Goal: Task Accomplishment & Management: Use online tool/utility

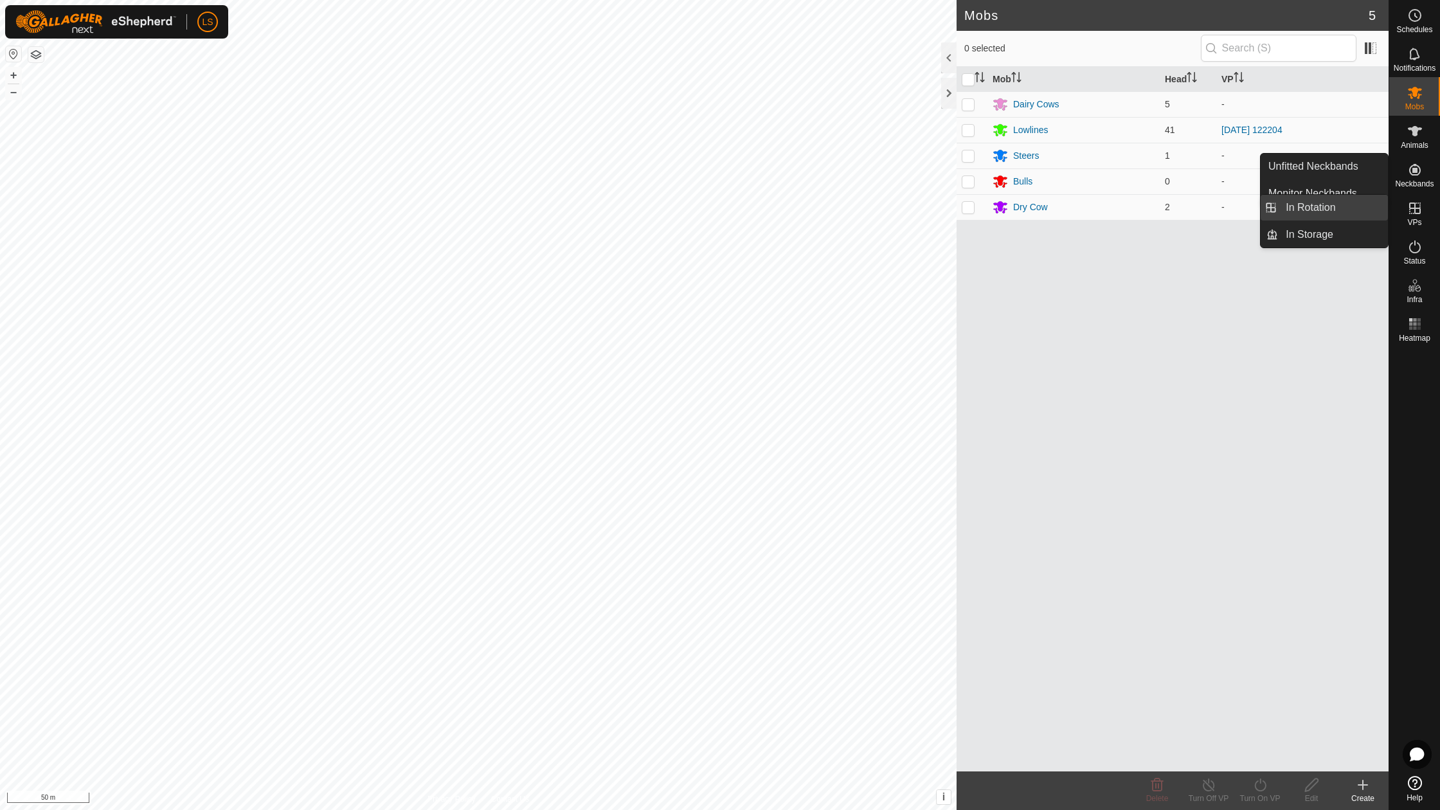
click at [1338, 211] on link "In Rotation" at bounding box center [1333, 208] width 110 height 26
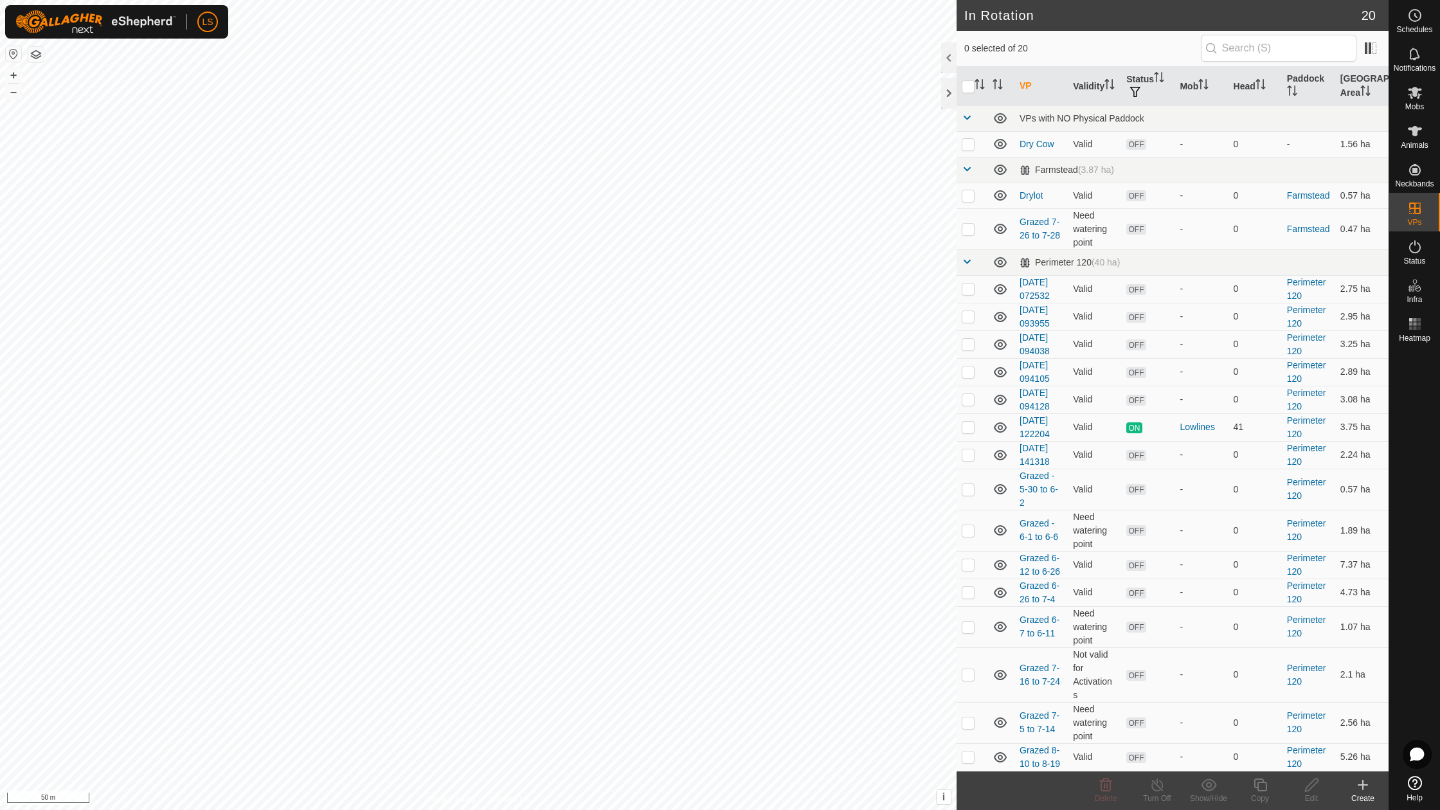
click at [1364, 786] on icon at bounding box center [1362, 784] width 15 height 15
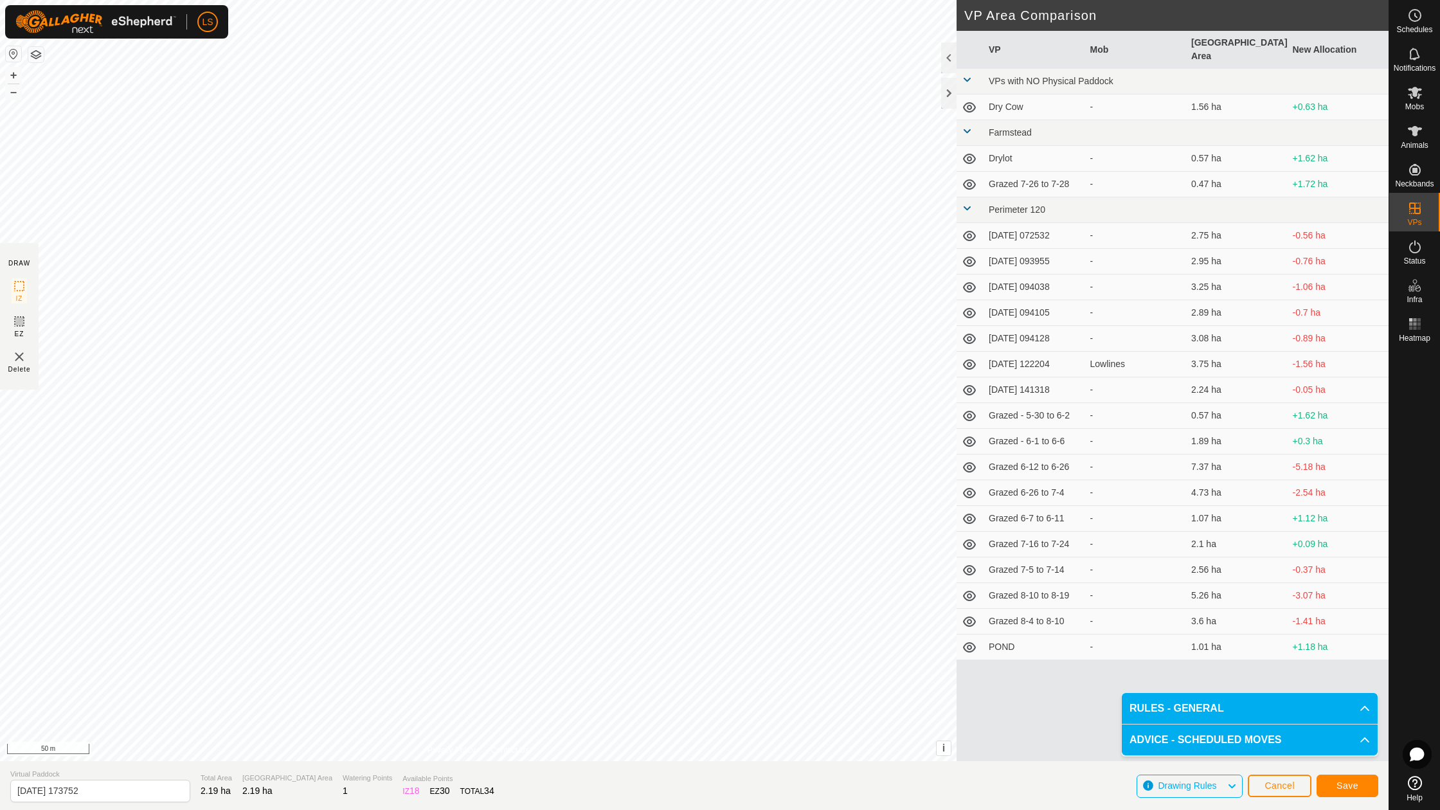
click at [1335, 780] on button "Save" at bounding box center [1348, 786] width 62 height 22
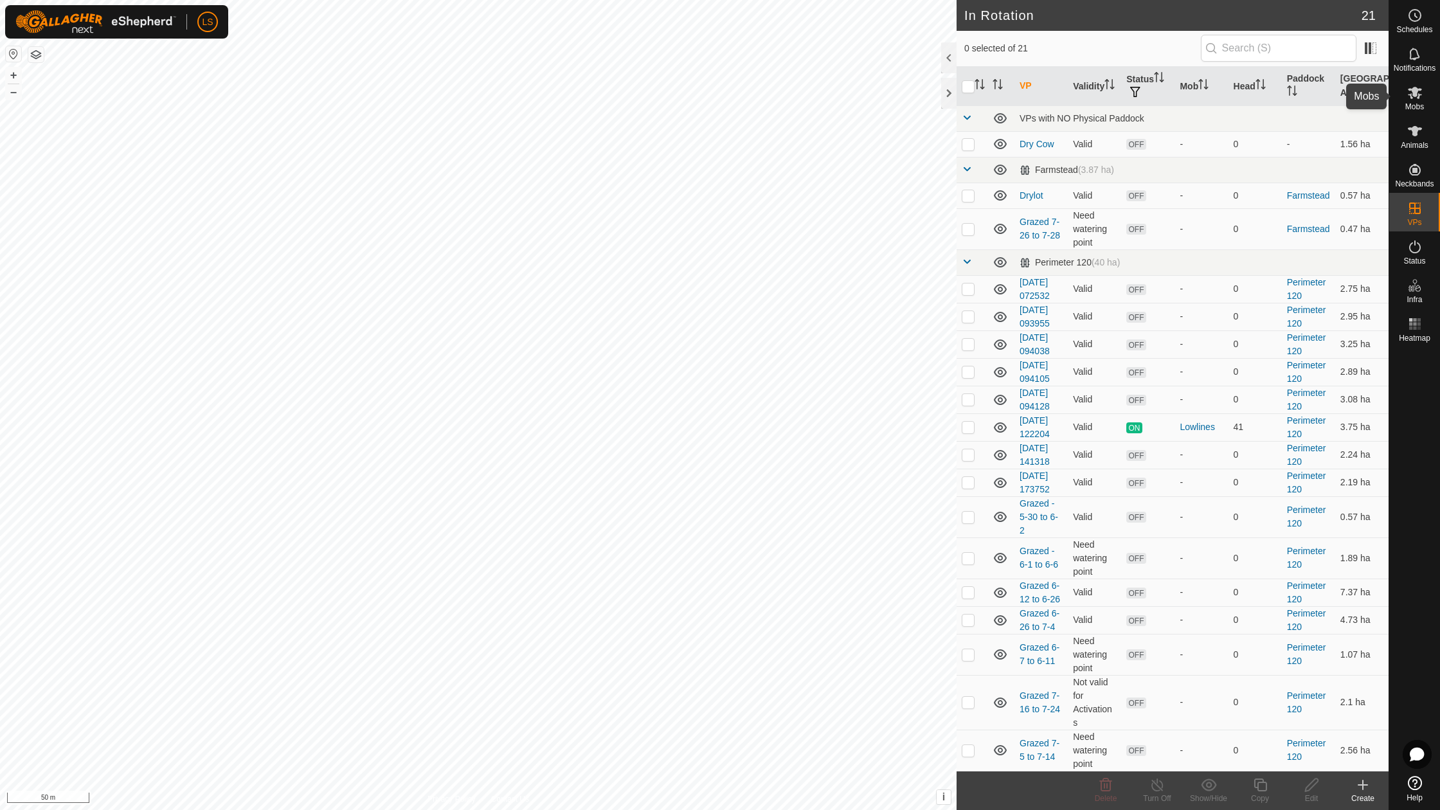
click at [1417, 96] on icon at bounding box center [1415, 93] width 14 height 12
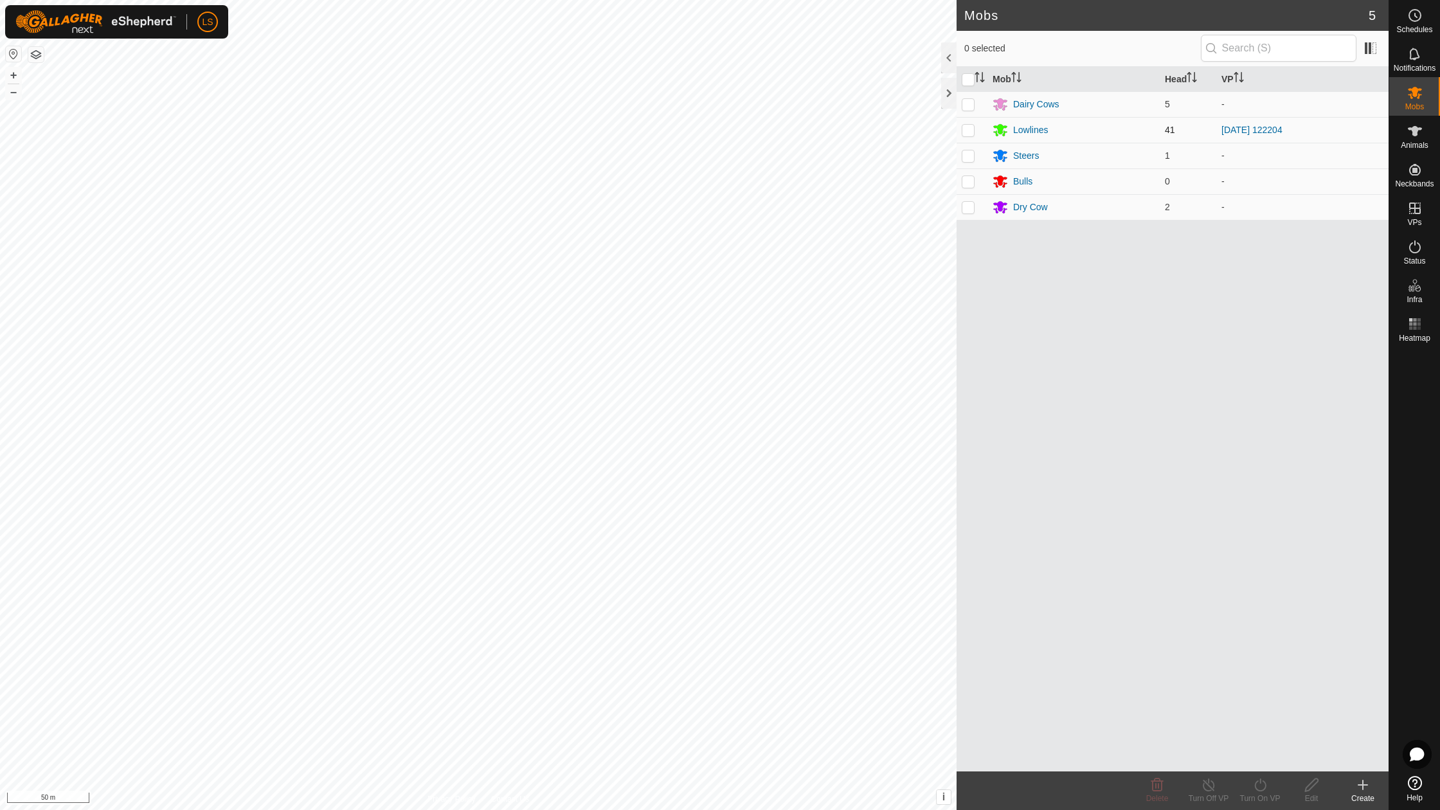
click at [972, 125] on p-checkbox at bounding box center [968, 130] width 13 height 10
checkbox input "true"
click at [1260, 793] on div "Turn On VP" at bounding box center [1259, 799] width 51 height 12
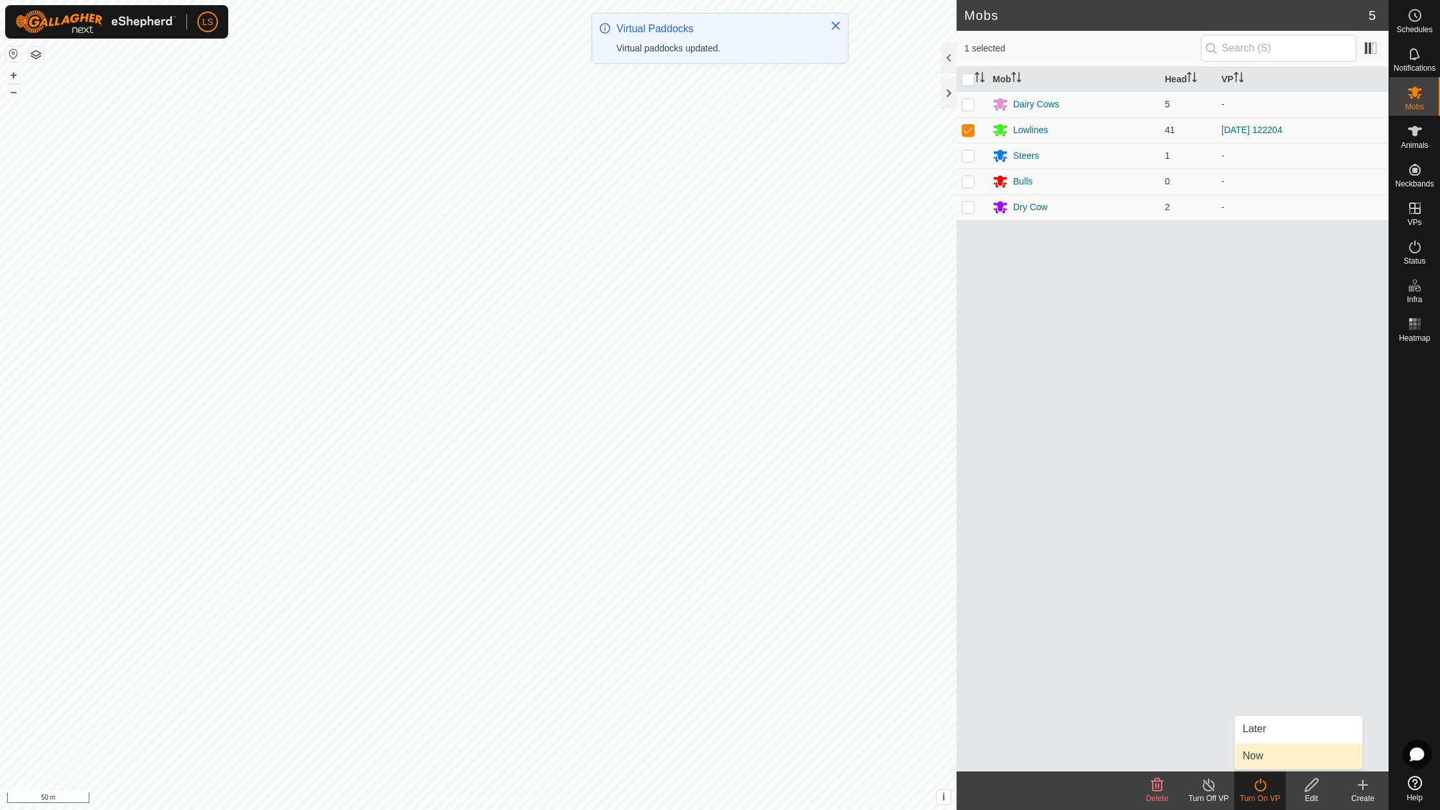
click at [1255, 755] on span "Now" at bounding box center [1253, 755] width 21 height 15
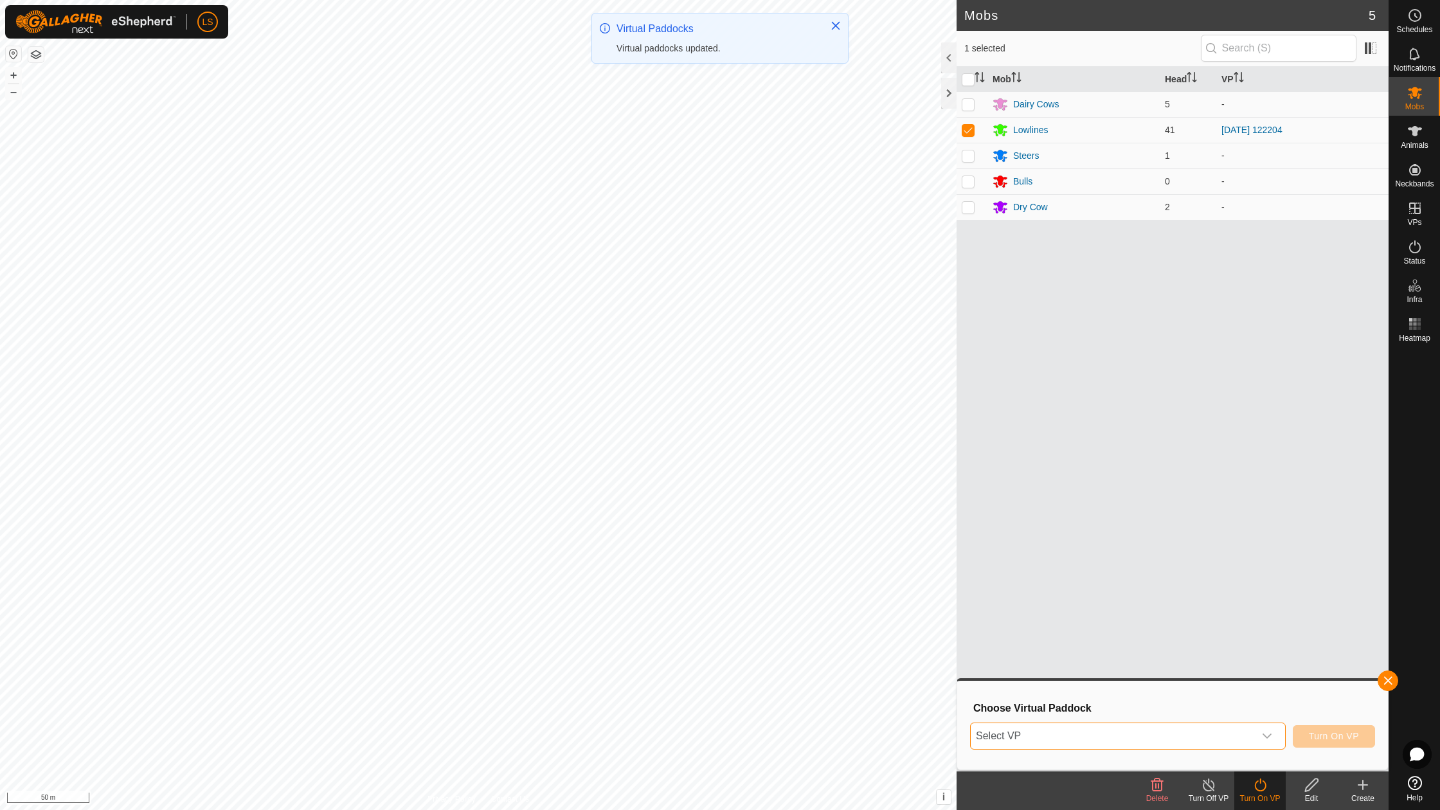
click at [1196, 728] on span "Select VP" at bounding box center [1112, 736] width 283 height 26
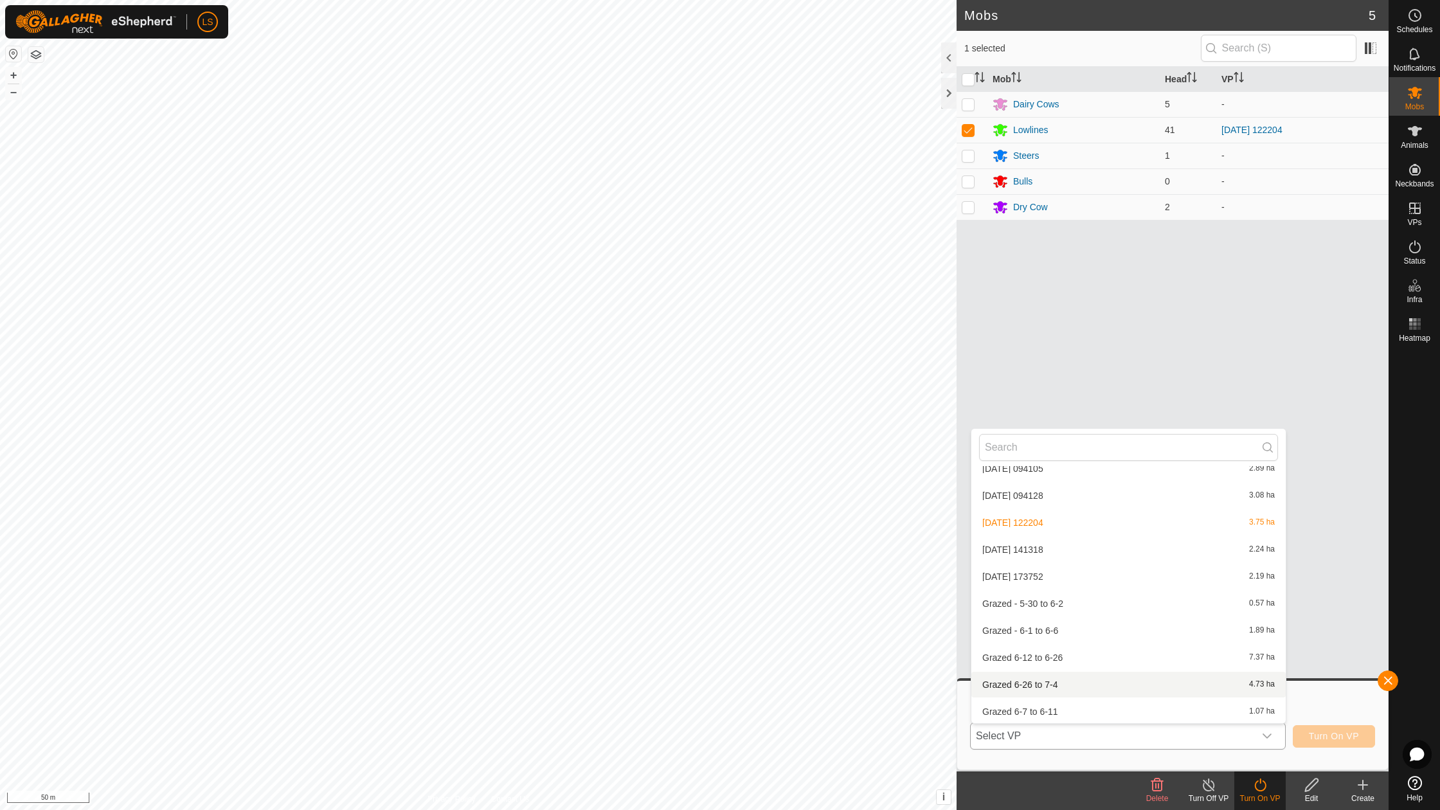
scroll to position [262, 0]
click at [1061, 546] on li "[DATE] 141318 2.24 ha" at bounding box center [1128, 548] width 314 height 26
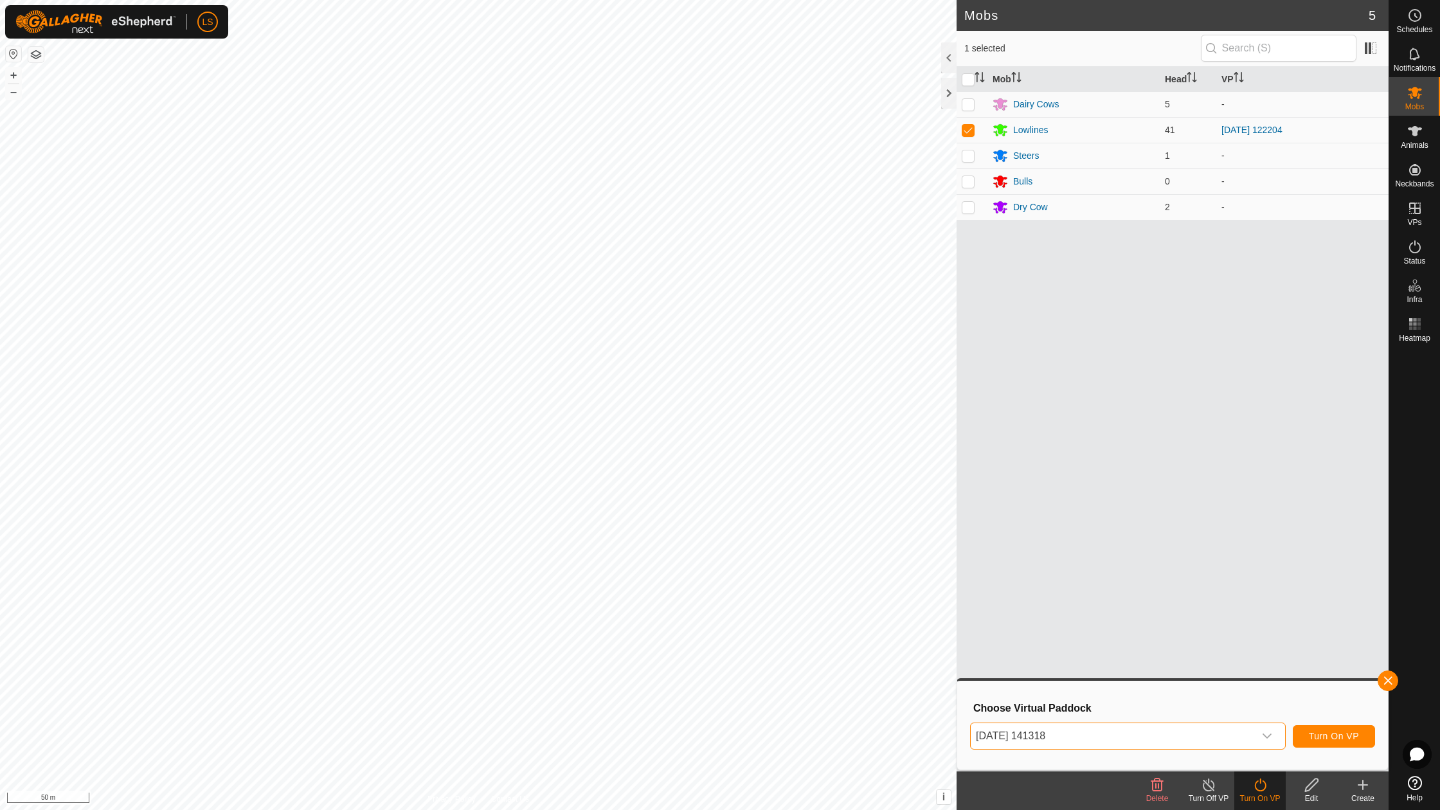
click at [1314, 737] on span "Turn On VP" at bounding box center [1334, 736] width 50 height 10
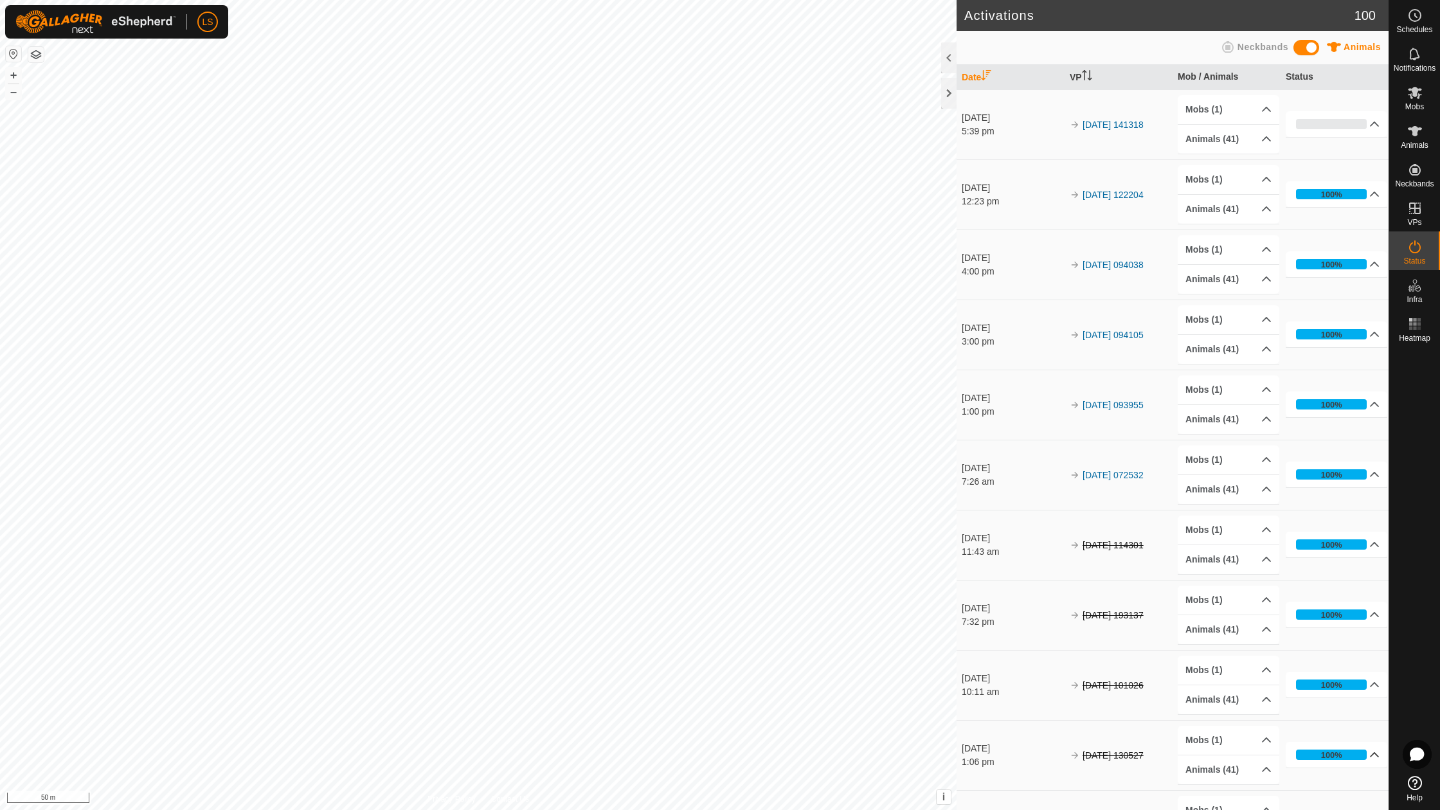
click at [1315, 742] on p-accordion-header "100%" at bounding box center [1337, 755] width 102 height 26
